Goal: Check status: Check status

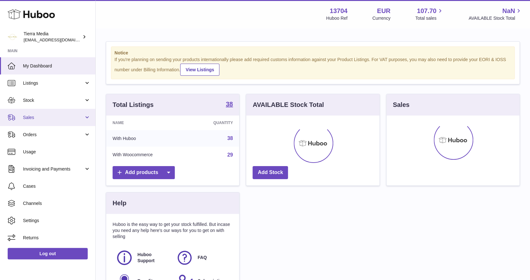
click at [40, 116] on span "Sales" at bounding box center [53, 118] width 61 height 6
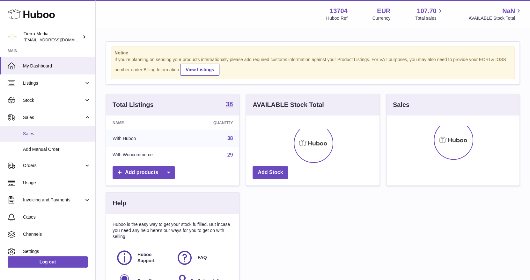
click at [37, 133] on span "Sales" at bounding box center [57, 134] width 68 height 6
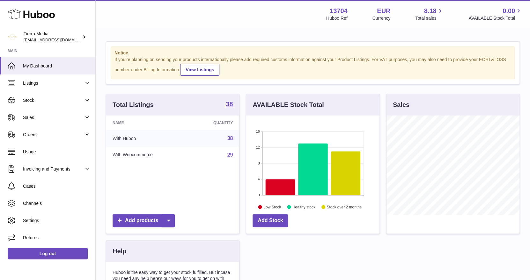
scroll to position [99, 133]
click at [33, 121] on link "Sales" at bounding box center [47, 117] width 95 height 17
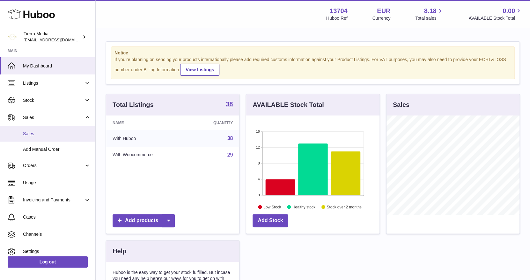
click at [32, 138] on link "Sales" at bounding box center [47, 134] width 95 height 16
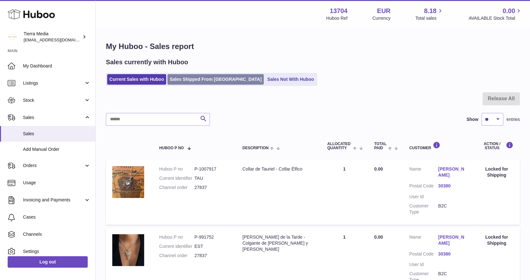
click at [203, 82] on link "Sales Shipped From [GEOGRAPHIC_DATA]" at bounding box center [215, 79] width 96 height 11
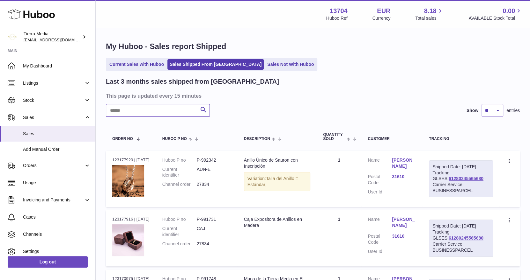
click at [138, 113] on input "text" at bounding box center [158, 110] width 104 height 13
paste input "*****"
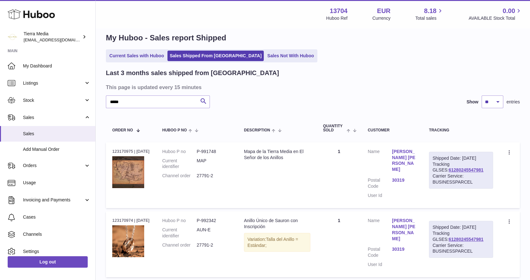
scroll to position [96, 0]
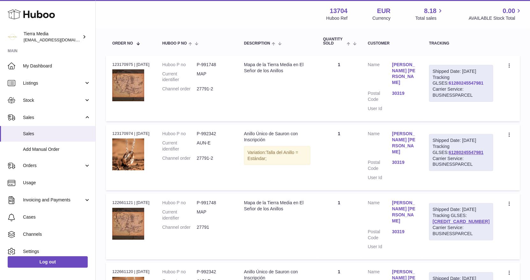
click at [477, 86] on link "61280245547981" at bounding box center [465, 83] width 35 height 5
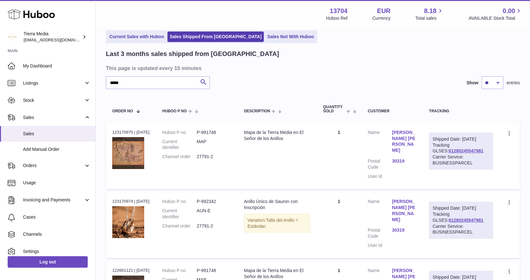
scroll to position [0, 0]
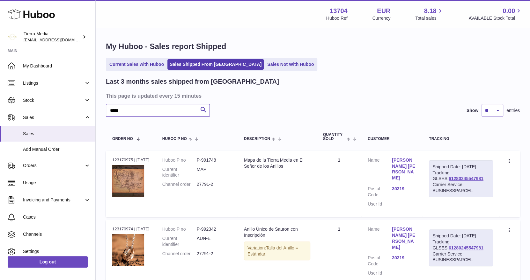
drag, startPoint x: 132, startPoint y: 112, endPoint x: 97, endPoint y: 110, distance: 35.1
click at [97, 110] on div "My Huboo - Sales report Shipped Current Sales with Huboo Sales Shipped From [GE…" at bounding box center [313, 235] width 434 height 412
paste input "text"
type input "*****"
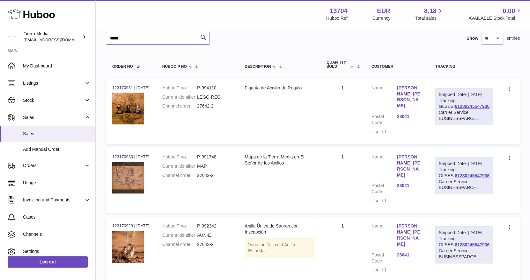
scroll to position [57, 0]
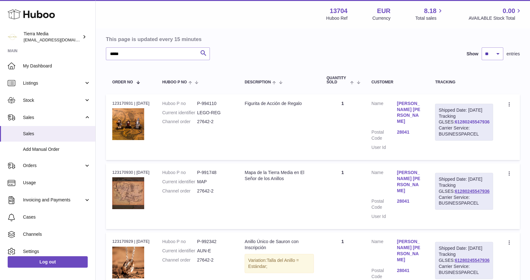
click at [468, 125] on link "61280245547936" at bounding box center [472, 122] width 35 height 5
